Goal: Information Seeking & Learning: Learn about a topic

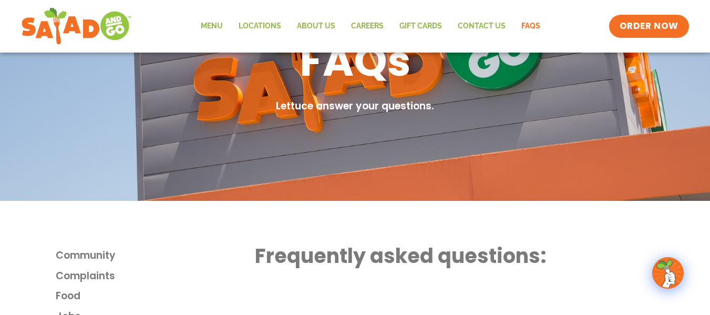
scroll to position [105, 0]
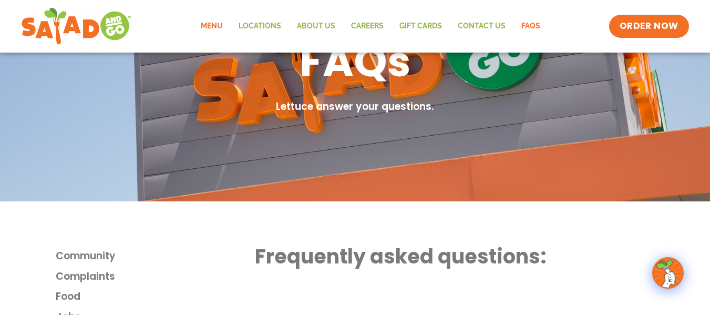
click at [214, 27] on link "Menu" at bounding box center [212, 26] width 38 height 24
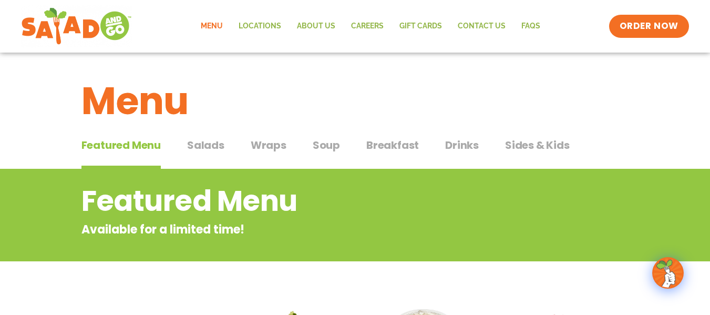
click at [205, 148] on span "Salads" at bounding box center [205, 145] width 37 height 16
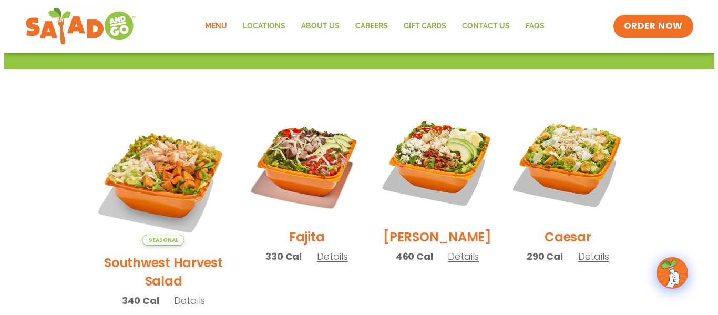
scroll to position [263, 0]
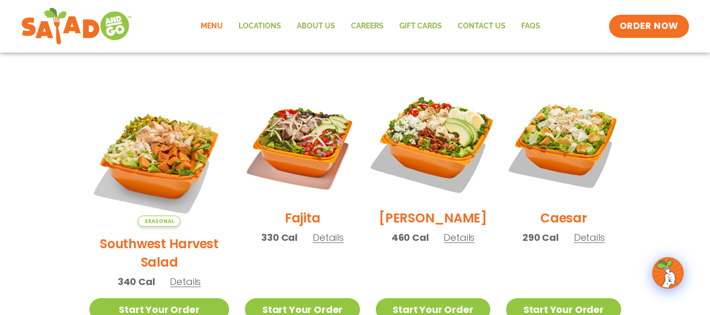
click at [448, 142] on img at bounding box center [433, 143] width 135 height 135
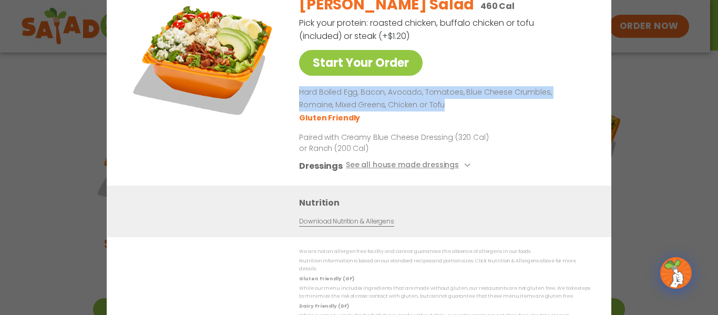
drag, startPoint x: 407, startPoint y: 109, endPoint x: 294, endPoint y: 93, distance: 113.6
click at [294, 93] on div "Start Your Order Cobb Salad 460 Cal Pick your protein: roasted chicken, buffalo…" at bounding box center [359, 86] width 463 height 200
copy p "Hard Boiled Egg, Bacon, Avocado, Tomatoes, Blue Cheese Crumbles, Romaine, Mixed…"
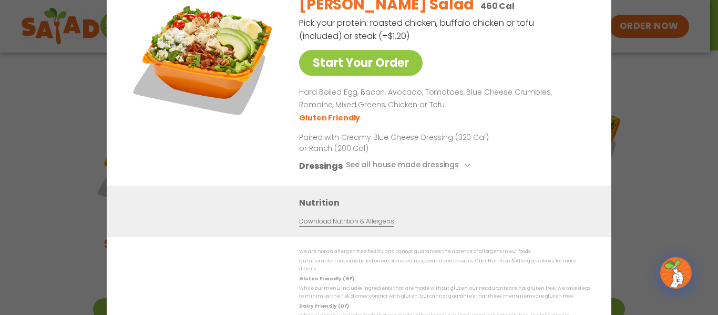
click at [550, 37] on div "Cobb Salad 460 Cal Pick your protein: roasted chicken, buffalo chicken or tofu …" at bounding box center [442, 86] width 287 height 200
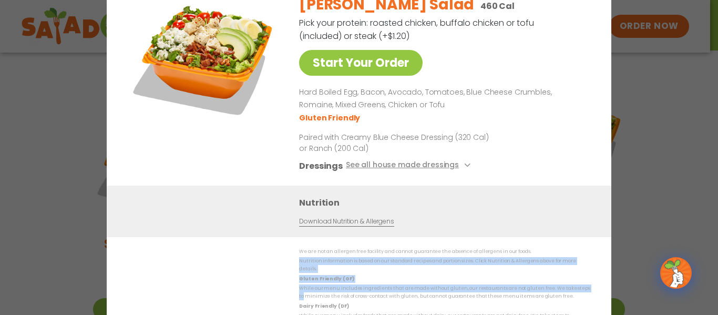
drag, startPoint x: 603, startPoint y: 245, endPoint x: 584, endPoint y: 270, distance: 31.2
click at [587, 289] on div "Start Your Order Cobb Salad 460 Cal Pick your protein: roasted chicken, buffalo…" at bounding box center [359, 158] width 505 height 386
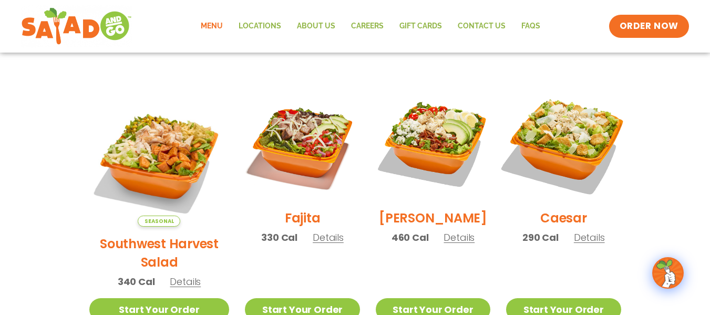
click at [555, 136] on img at bounding box center [563, 143] width 135 height 135
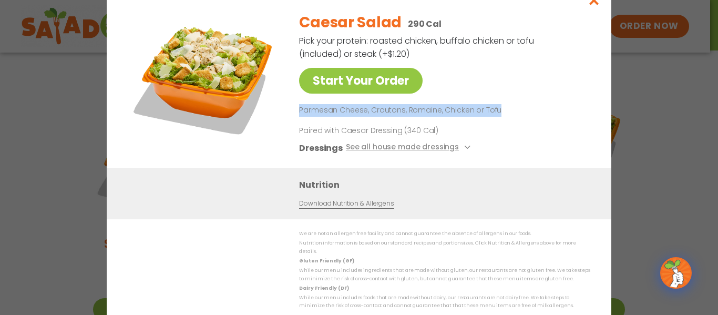
drag, startPoint x: 496, startPoint y: 113, endPoint x: 297, endPoint y: 107, distance: 198.8
click at [297, 107] on div "Start Your Order Caesar Salad 290 Cal Pick your protein: roasted chicken, buffa…" at bounding box center [359, 86] width 463 height 164
copy p "Parmesan Cheese, Croutons, Romaine, Chicken or Tofu"
click at [434, 149] on button "See all house made dressings" at bounding box center [410, 147] width 128 height 13
